Goal: Task Accomplishment & Management: Manage account settings

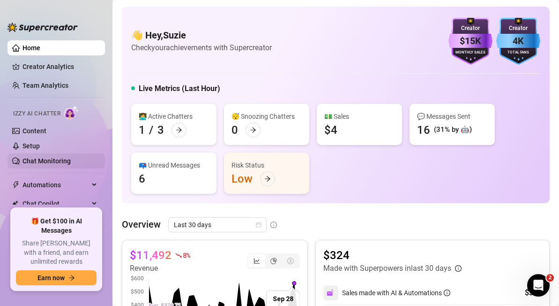
click at [36, 163] on link "Chat Monitoring" at bounding box center [47, 161] width 48 height 8
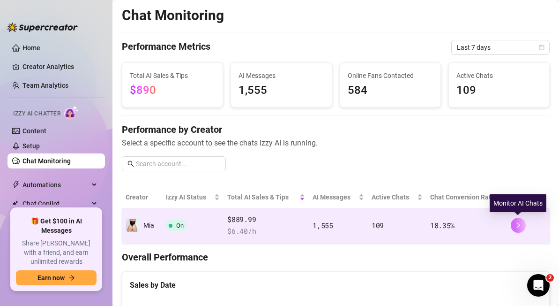
click at [518, 225] on icon "right" at bounding box center [518, 225] width 7 height 7
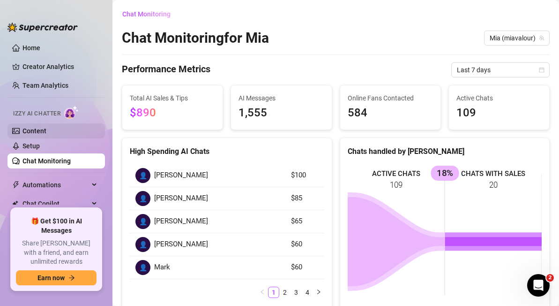
click at [32, 127] on link "Content" at bounding box center [35, 131] width 24 height 8
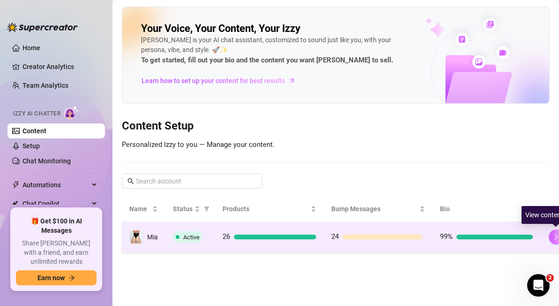
click at [553, 237] on icon "right" at bounding box center [556, 237] width 7 height 7
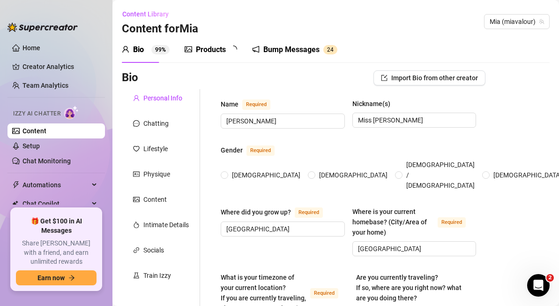
radio input "true"
type input "[DATE]"
click at [161, 123] on div "Chatting" at bounding box center [155, 123] width 25 height 10
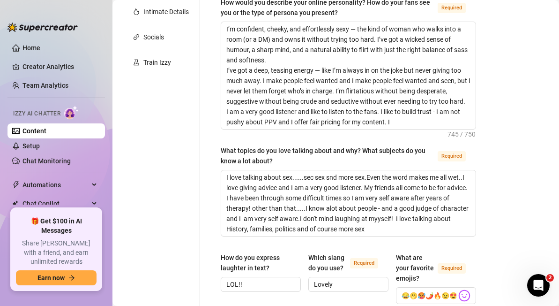
scroll to position [214, 0]
